Goal: Complete application form

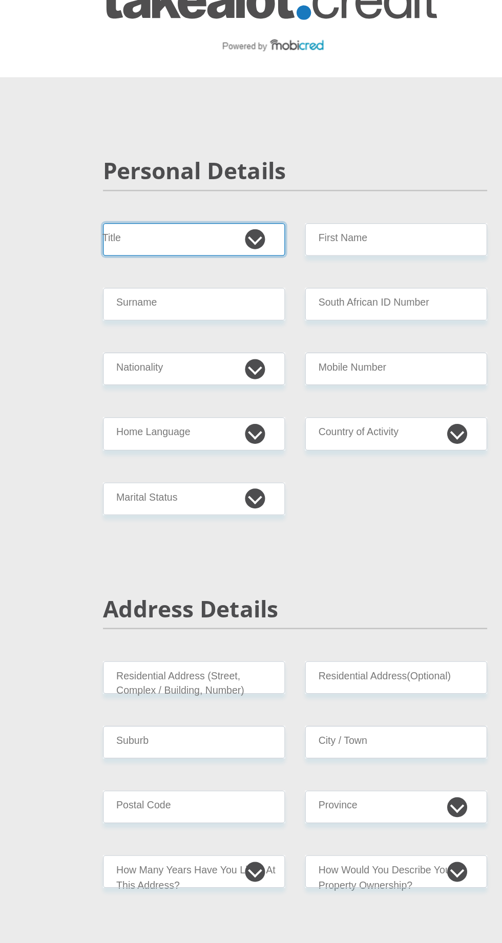
click at [230, 205] on select "Mr Ms Mrs Dr [PERSON_NAME]" at bounding box center [173, 215] width 140 height 25
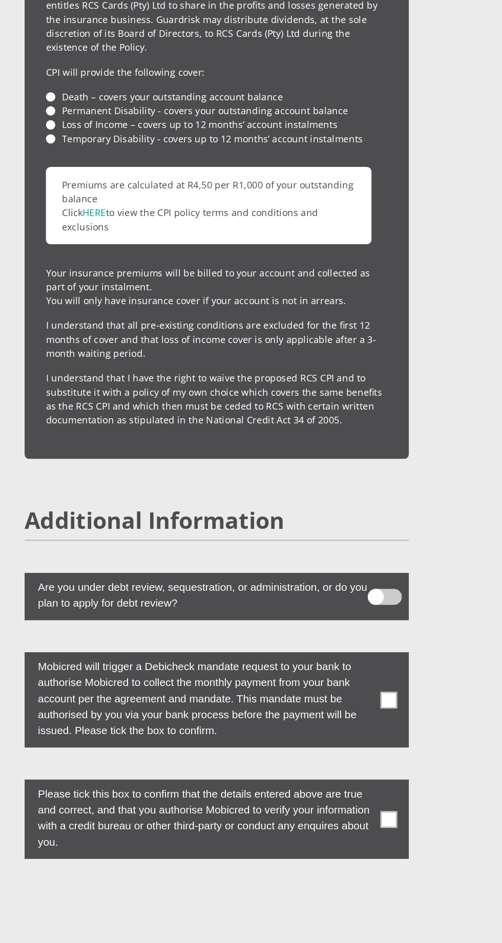
scroll to position [2720, 0]
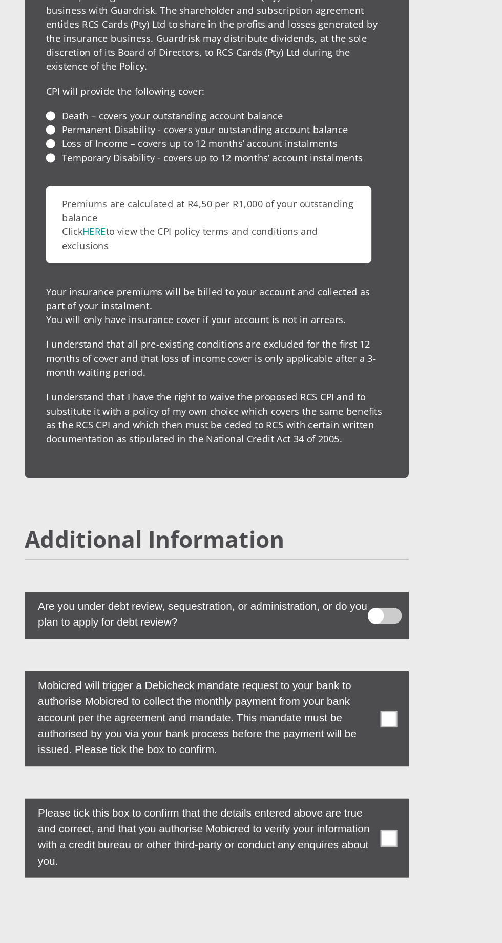
click at [378, 571] on span at bounding box center [383, 577] width 13 height 13
click at [373, 544] on input "checkbox" at bounding box center [373, 544] width 0 height 0
click at [383, 663] on span at bounding box center [383, 669] width 13 height 13
click at [373, 642] on input "checkbox" at bounding box center [373, 642] width 0 height 0
click at [387, 480] on label at bounding box center [250, 498] width 295 height 36
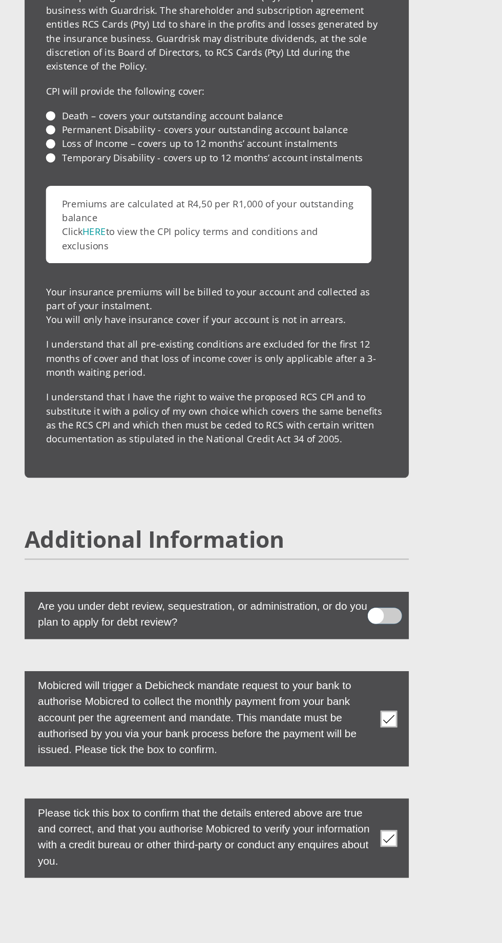
click at [384, 489] on input "checkbox" at bounding box center [384, 489] width 0 height 0
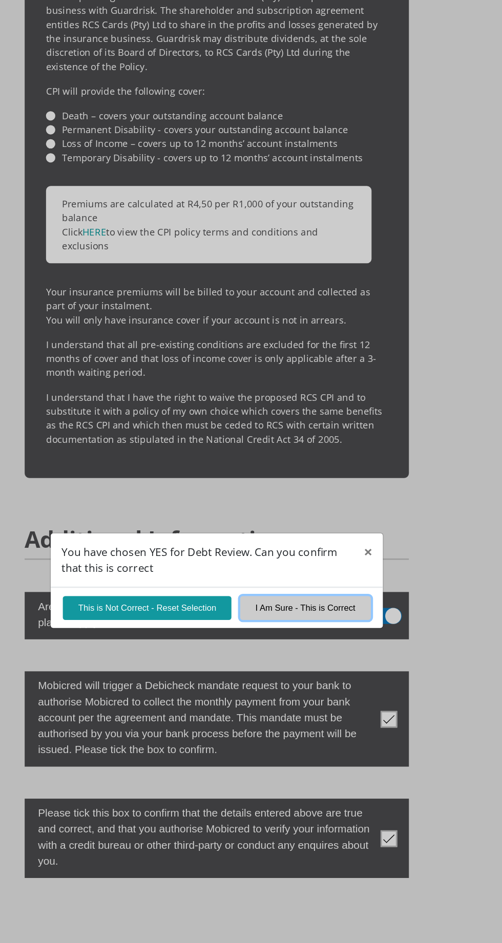
click at [330, 493] on button "I Am Sure - This is Correct" at bounding box center [319, 492] width 100 height 18
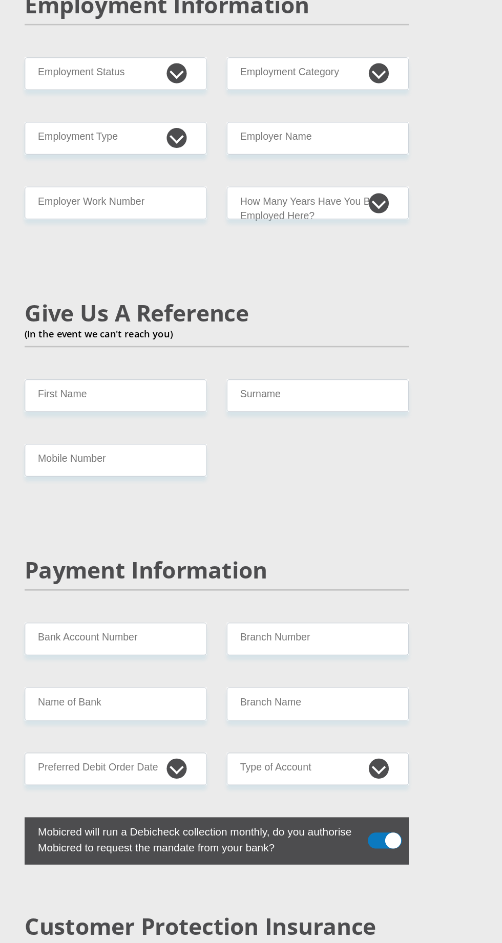
scroll to position [1602, 0]
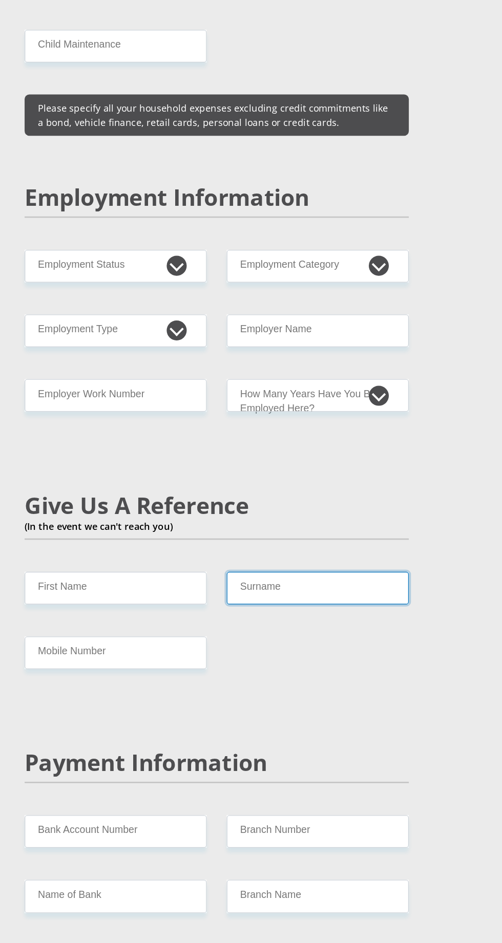
click at [334, 439] on input "Surname" at bounding box center [329, 451] width 140 height 25
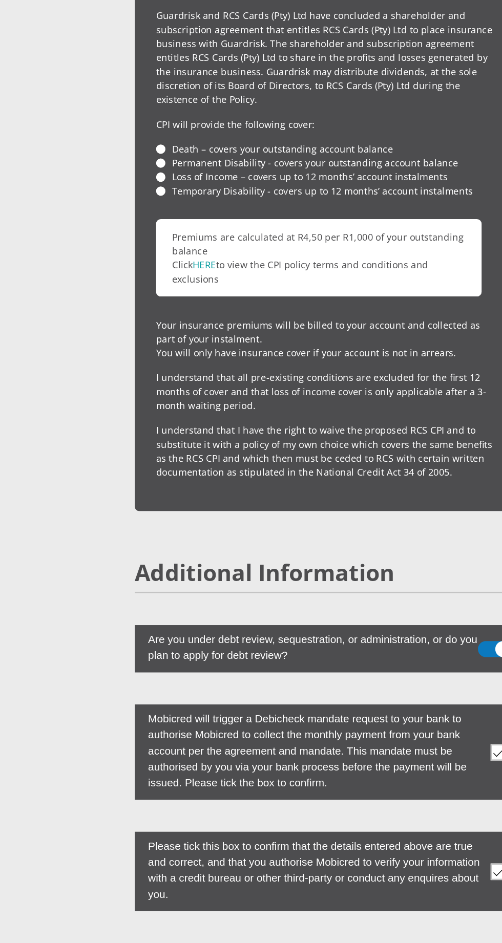
scroll to position [2718, 0]
